Goal: Check status: Check status

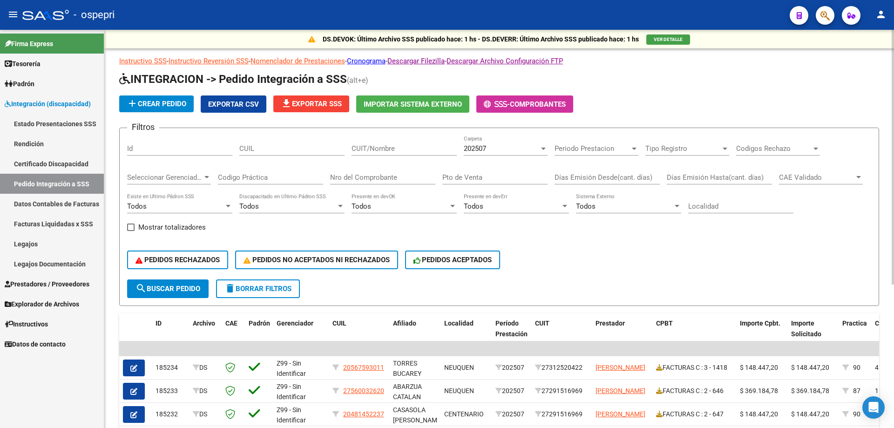
click at [395, 147] on input "CUIT/Nombre" at bounding box center [404, 148] width 105 height 8
type input "g"
type input "[PERSON_NAME] con"
click at [382, 177] on input "Nro del Comprobante" at bounding box center [382, 177] width 105 height 8
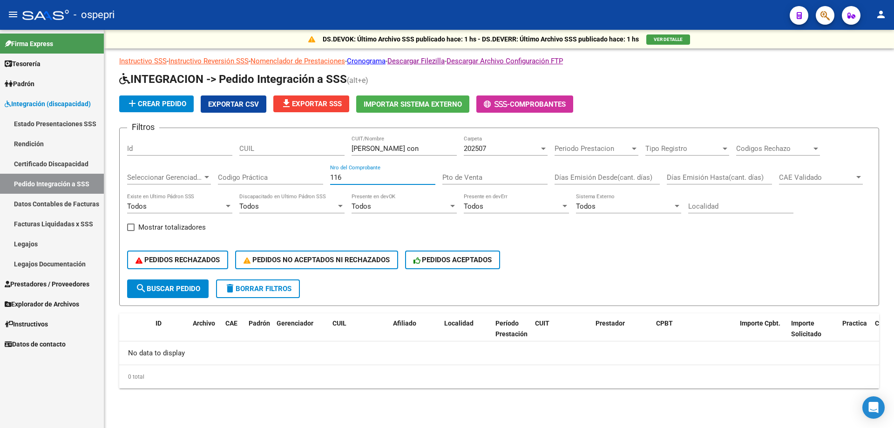
type input "116"
click at [497, 152] on div "202507" at bounding box center [501, 148] width 75 height 8
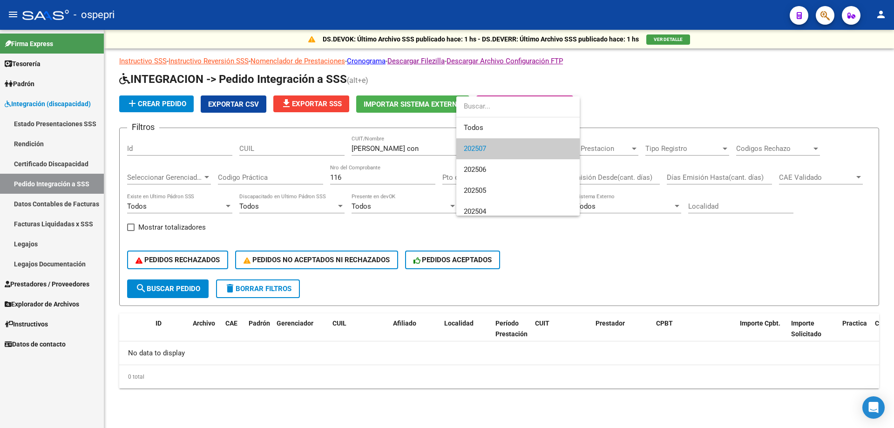
click at [400, 147] on div at bounding box center [447, 214] width 894 height 428
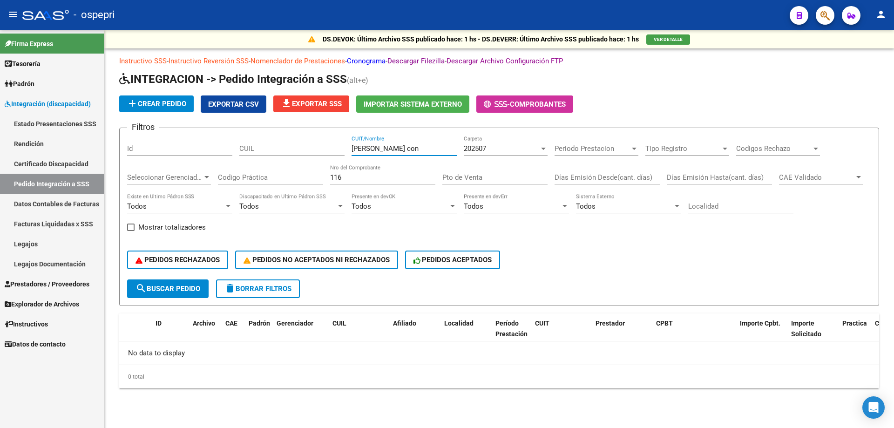
drag, startPoint x: 406, startPoint y: 148, endPoint x: 238, endPoint y: 154, distance: 168.7
click at [238, 154] on div "Filtros Id CUIL gabriela con CUIT/Nombre 202507 Carpeta Periodo Prestacion Peri…" at bounding box center [499, 208] width 744 height 144
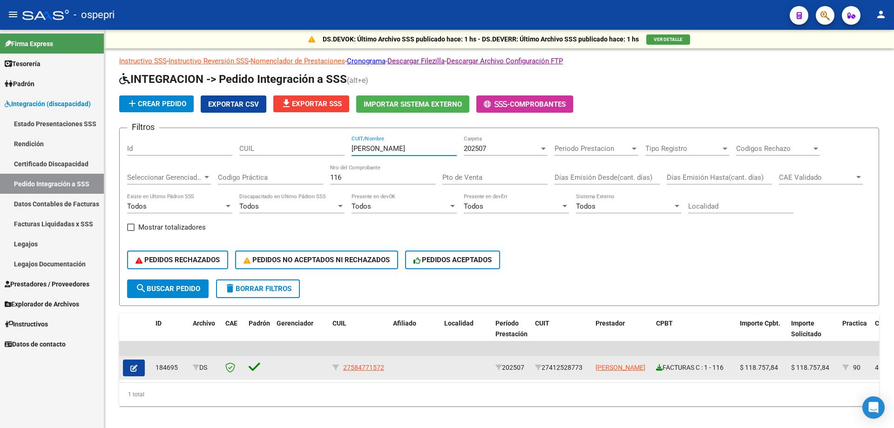
type input "[PERSON_NAME]"
click at [659, 368] on icon at bounding box center [659, 367] width 7 height 7
